Goal: Task Accomplishment & Management: Use online tool/utility

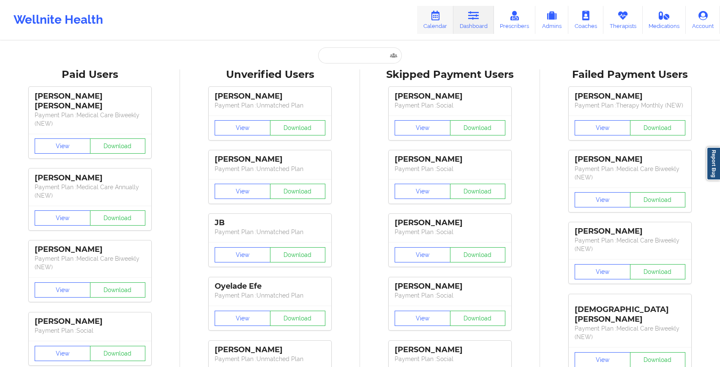
click at [442, 21] on link "Calendar" at bounding box center [435, 20] width 36 height 28
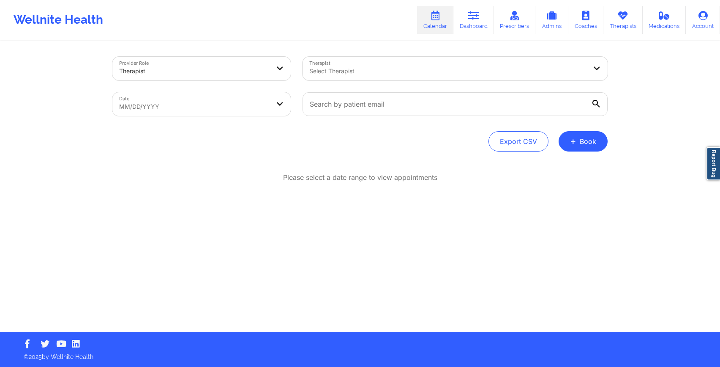
select select "2025-8"
select select "2025-9"
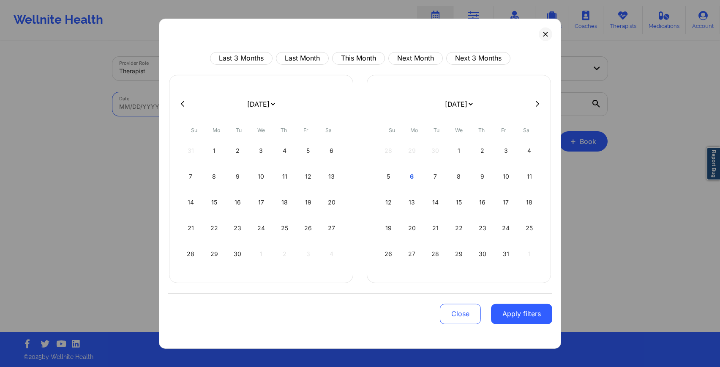
click at [193, 110] on body "Wellnite Health Calendar Dashboard Prescribers Admins Coaches Therapists Medica…" at bounding box center [360, 183] width 720 height 367
click at [407, 173] on div "6" at bounding box center [413, 176] width 22 height 24
select select "2025-9"
select select "2025-10"
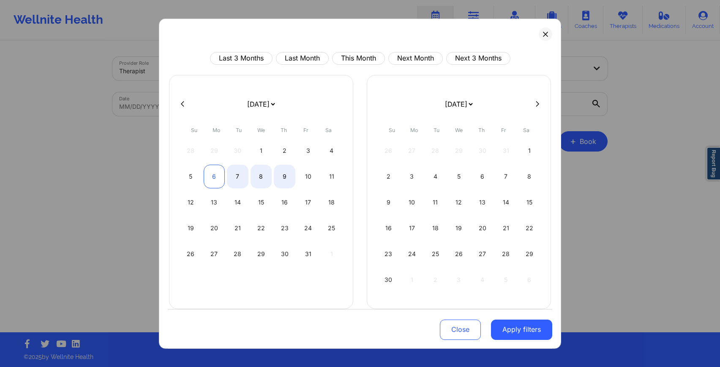
select select "2025-9"
select select "2025-10"
select select "2025-9"
select select "2025-10"
select select "2025-9"
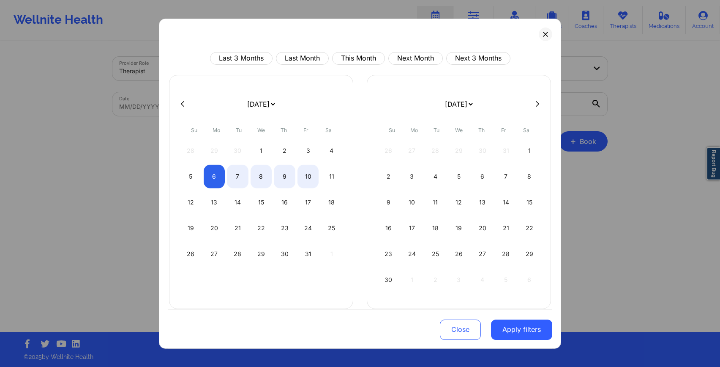
select select "2025-10"
select select "2025-9"
select select "2025-10"
click at [213, 181] on div "6" at bounding box center [215, 176] width 22 height 24
select select "2025-9"
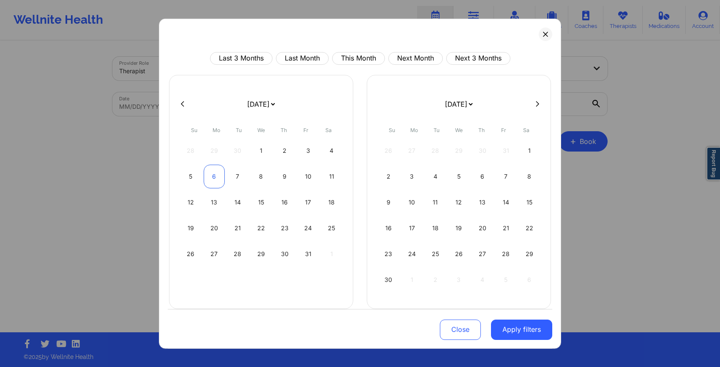
select select "2025-10"
click at [265, 152] on div "1" at bounding box center [262, 150] width 22 height 24
select select "2025-9"
select select "2025-10"
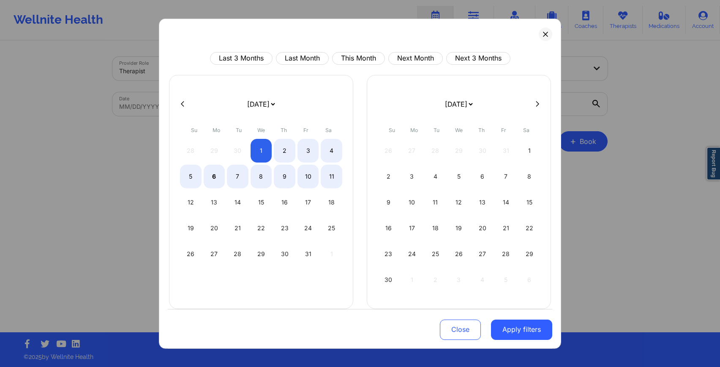
select select "2025-9"
select select "2025-10"
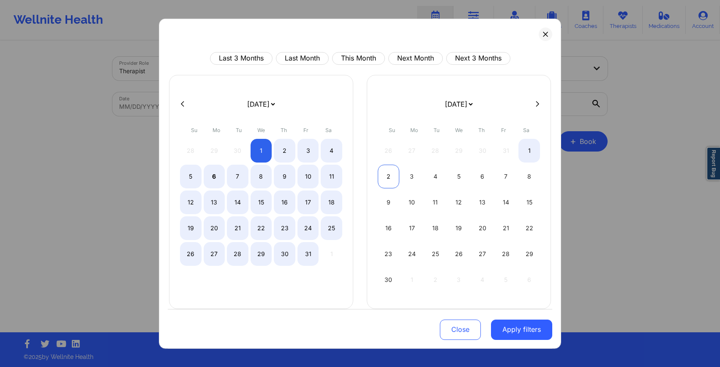
select select "2025-9"
select select "2025-10"
select select "2025-9"
select select "2025-10"
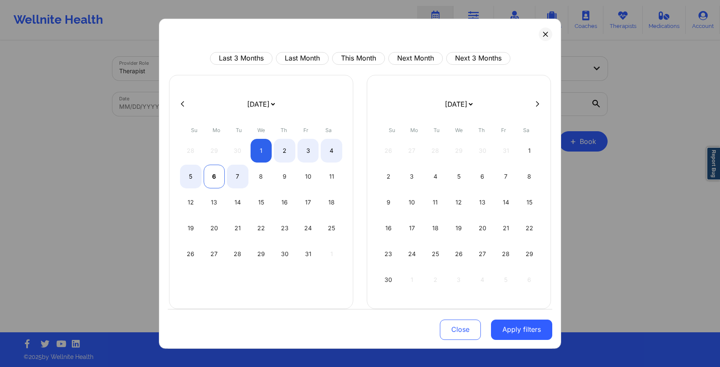
select select "2025-9"
select select "2025-10"
click at [215, 176] on div "6" at bounding box center [215, 176] width 22 height 24
select select "2025-9"
select select "2025-10"
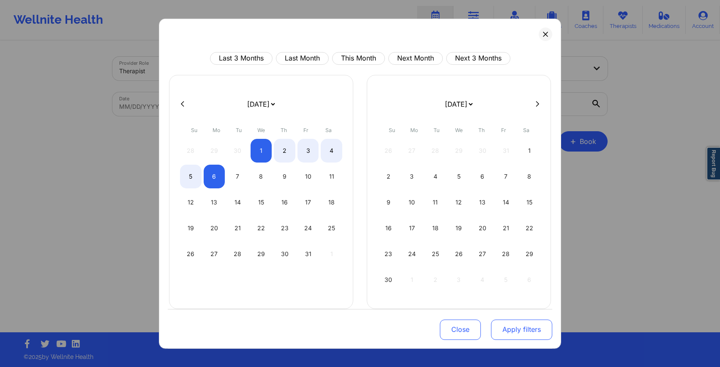
click at [504, 327] on button "Apply filters" at bounding box center [521, 329] width 61 height 20
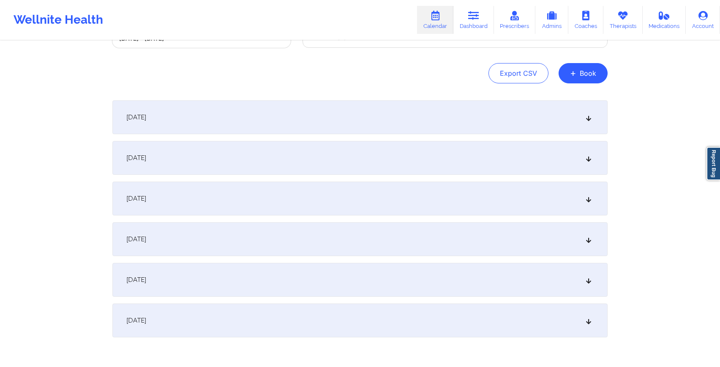
scroll to position [107, 0]
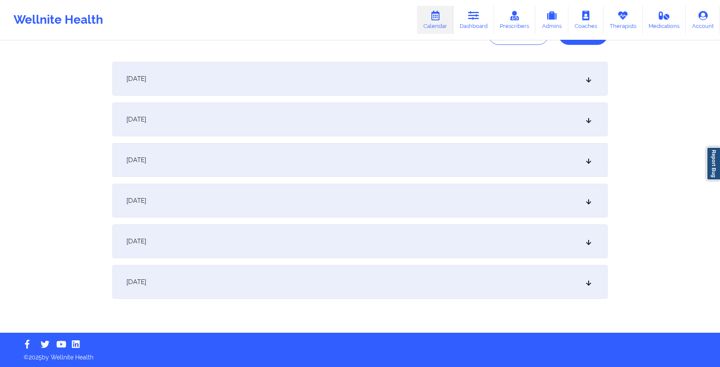
click at [278, 277] on div "[DATE]" at bounding box center [360, 282] width 496 height 34
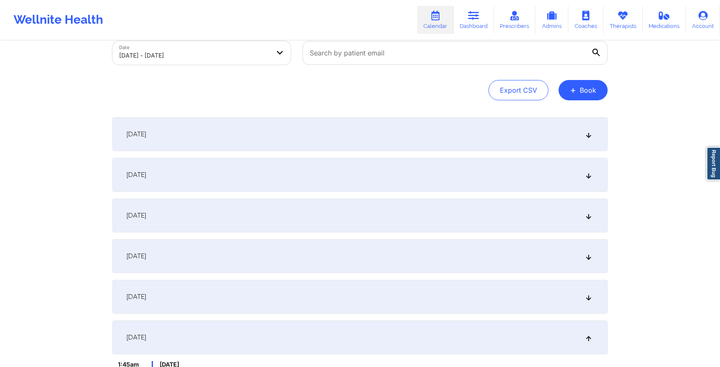
scroll to position [0, 0]
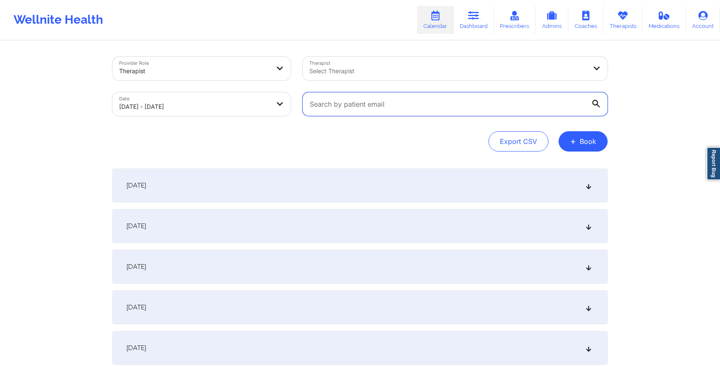
click at [323, 100] on input "text" at bounding box center [455, 104] width 305 height 24
paste input "[EMAIL_ADDRESS][DOMAIN_NAME]"
type input "[EMAIL_ADDRESS][DOMAIN_NAME]"
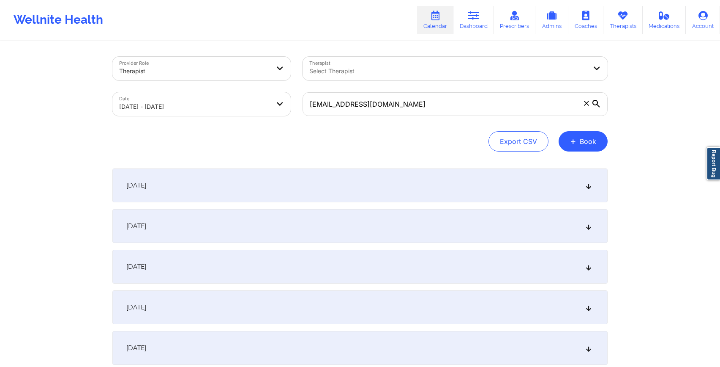
click at [593, 106] on icon at bounding box center [597, 104] width 8 height 8
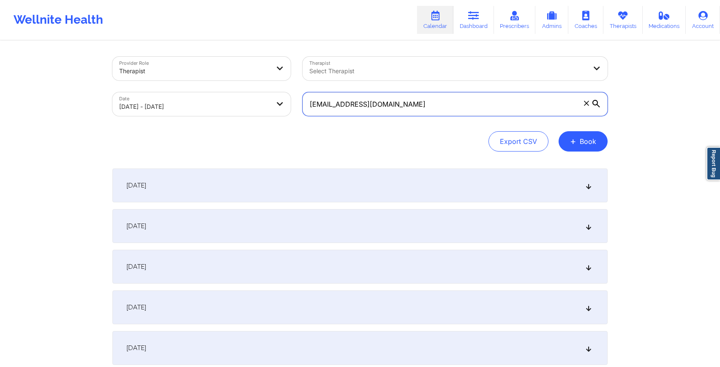
click at [593, 106] on input "[EMAIL_ADDRESS][DOMAIN_NAME]" at bounding box center [455, 104] width 305 height 24
click at [373, 103] on input "[EMAIL_ADDRESS][DOMAIN_NAME]" at bounding box center [455, 104] width 305 height 24
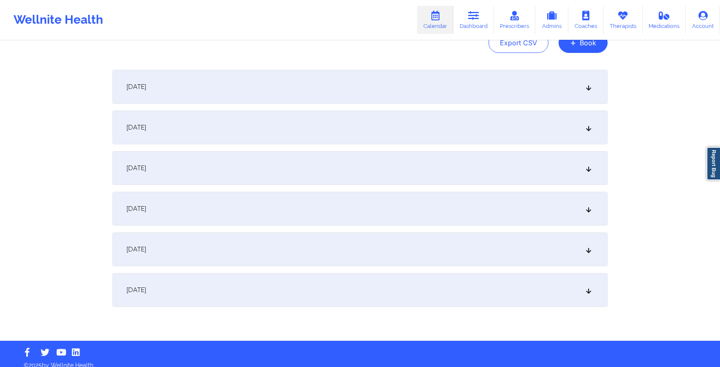
scroll to position [99, 0]
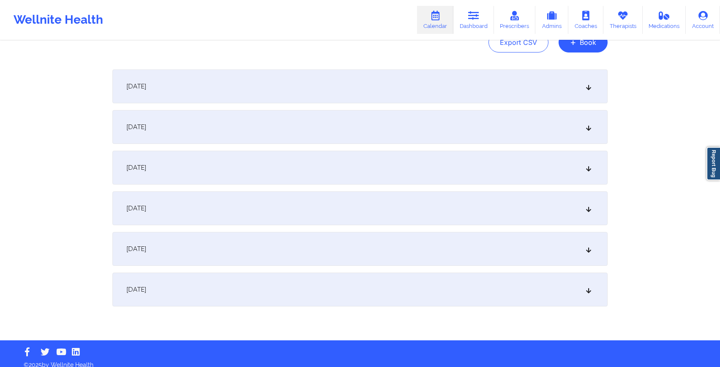
click at [309, 290] on div "[DATE]" at bounding box center [360, 289] width 496 height 34
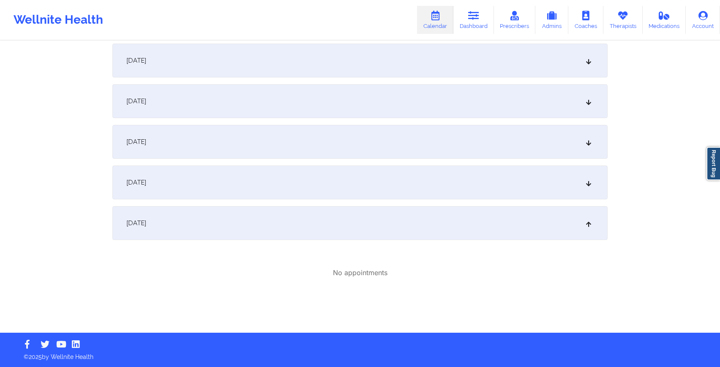
scroll to position [0, 0]
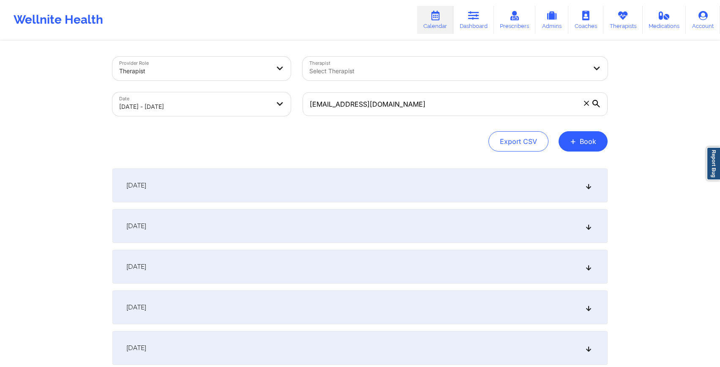
click at [594, 104] on icon at bounding box center [597, 104] width 8 height 8
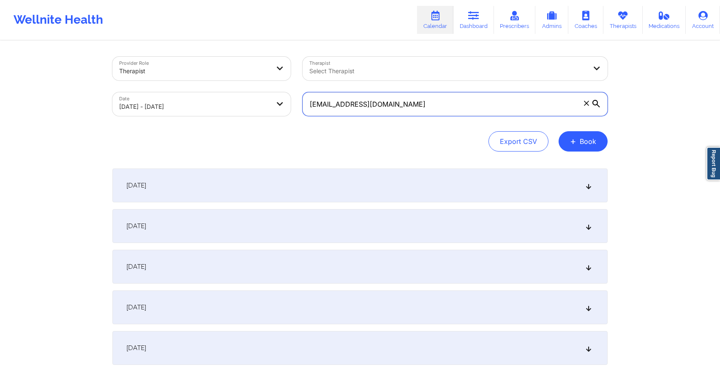
click at [594, 104] on input "[EMAIL_ADDRESS][DOMAIN_NAME]" at bounding box center [455, 104] width 305 height 24
click at [531, 107] on input "[EMAIL_ADDRESS][DOMAIN_NAME]" at bounding box center [455, 104] width 305 height 24
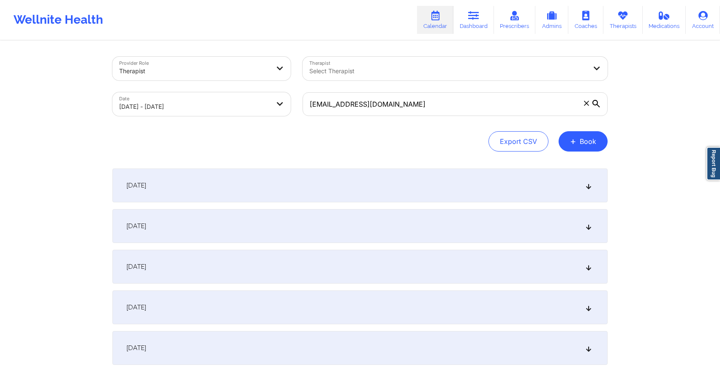
select select "2025-9"
select select "2025-10"
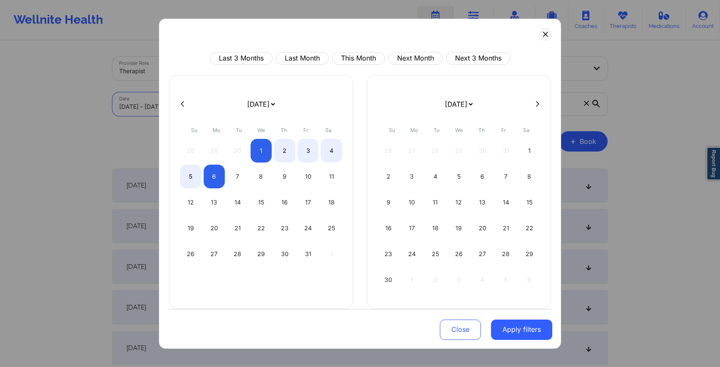
click at [208, 104] on body "Wellnite Health Calendar Dashboard Prescribers Admins Coaches Therapists Medica…" at bounding box center [360, 183] width 720 height 367
click at [219, 177] on div "6" at bounding box center [215, 176] width 22 height 24
select select "2025-9"
select select "2025-10"
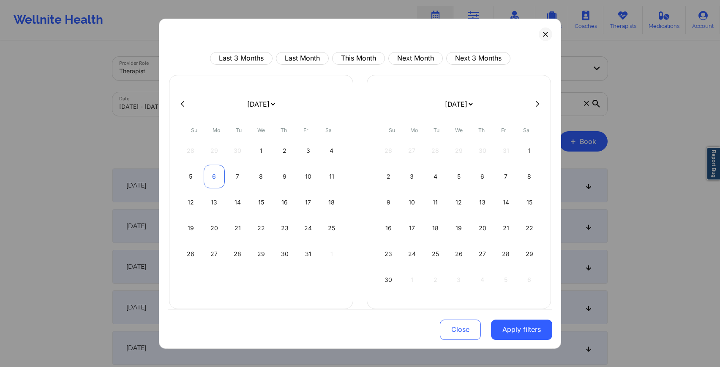
click at [219, 177] on div "6" at bounding box center [215, 176] width 22 height 24
select select "2025-9"
select select "2025-10"
click at [507, 327] on button "Apply filters" at bounding box center [521, 329] width 61 height 20
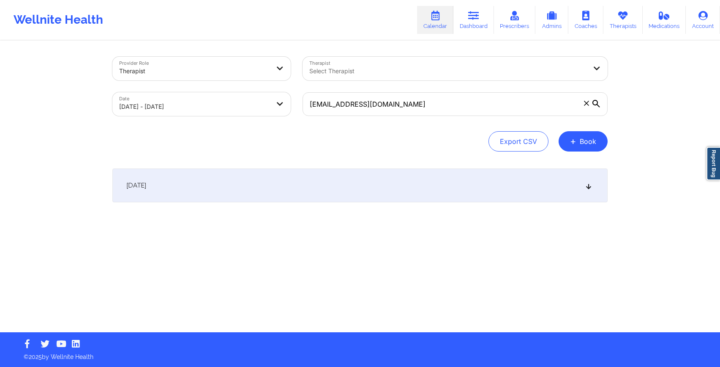
click at [429, 192] on div "[DATE]" at bounding box center [360, 185] width 496 height 34
click at [461, 16] on link "Dashboard" at bounding box center [474, 20] width 41 height 28
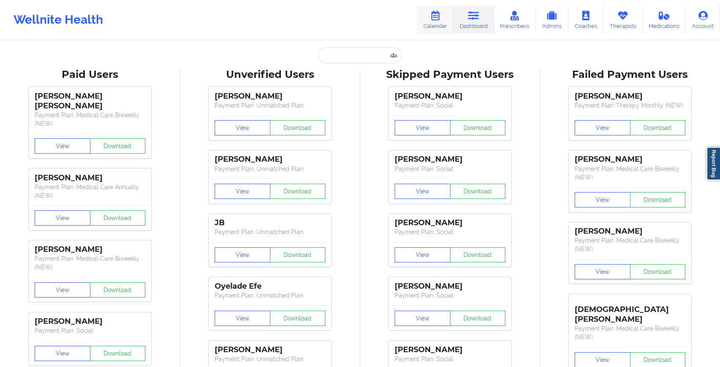
click at [435, 21] on link "Calendar" at bounding box center [435, 20] width 36 height 28
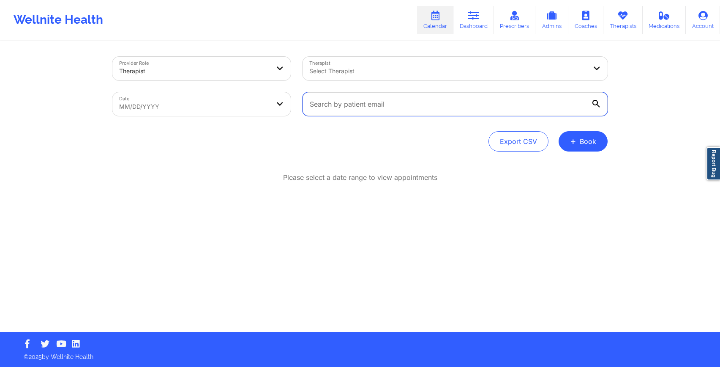
click at [374, 103] on input "text" at bounding box center [455, 104] width 305 height 24
paste input "[EMAIL_ADDRESS][DOMAIN_NAME]"
click at [592, 102] on input "[EMAIL_ADDRESS][DOMAIN_NAME]" at bounding box center [455, 104] width 305 height 24
click at [510, 110] on input "[EMAIL_ADDRESS][DOMAIN_NAME]" at bounding box center [455, 104] width 305 height 24
type input "[EMAIL_ADDRESS][DOMAIN_NAME]"
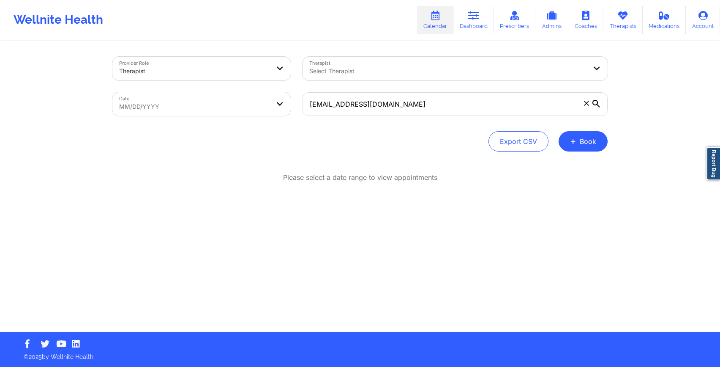
click at [250, 111] on body "Wellnite Health Calendar Dashboard Prescribers Admins Coaches Therapists Medica…" at bounding box center [360, 183] width 720 height 367
select select "2025-8"
select select "2025-9"
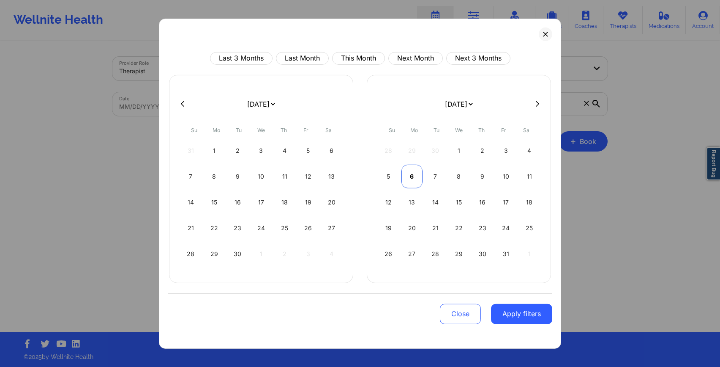
click at [406, 178] on div "6" at bounding box center [413, 176] width 22 height 24
select select "2025-9"
select select "2025-10"
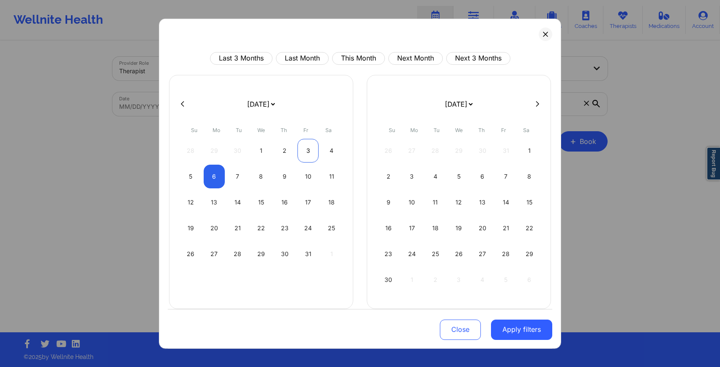
select select "2025-9"
select select "2025-10"
select select "2025-9"
select select "2025-10"
click at [213, 182] on div "6" at bounding box center [215, 176] width 22 height 24
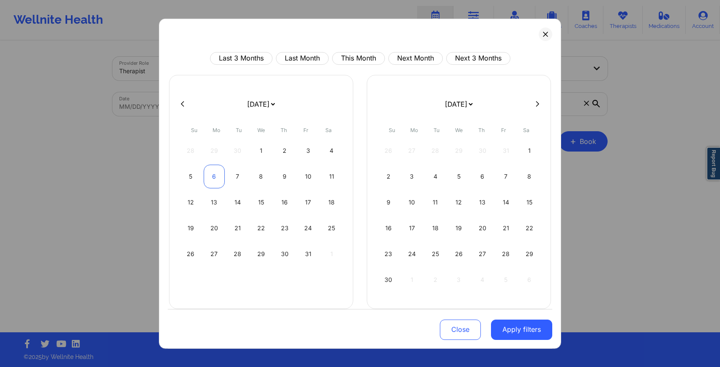
select select "2025-9"
select select "2025-10"
click at [513, 331] on button "Apply filters" at bounding box center [521, 329] width 61 height 20
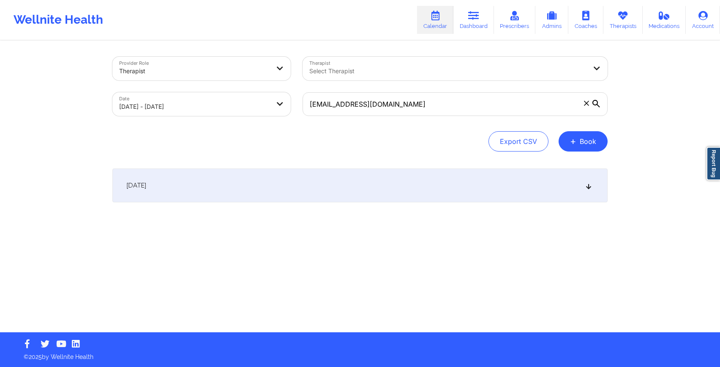
click at [300, 190] on div "[DATE]" at bounding box center [360, 185] width 496 height 34
